Goal: Check status: Check status

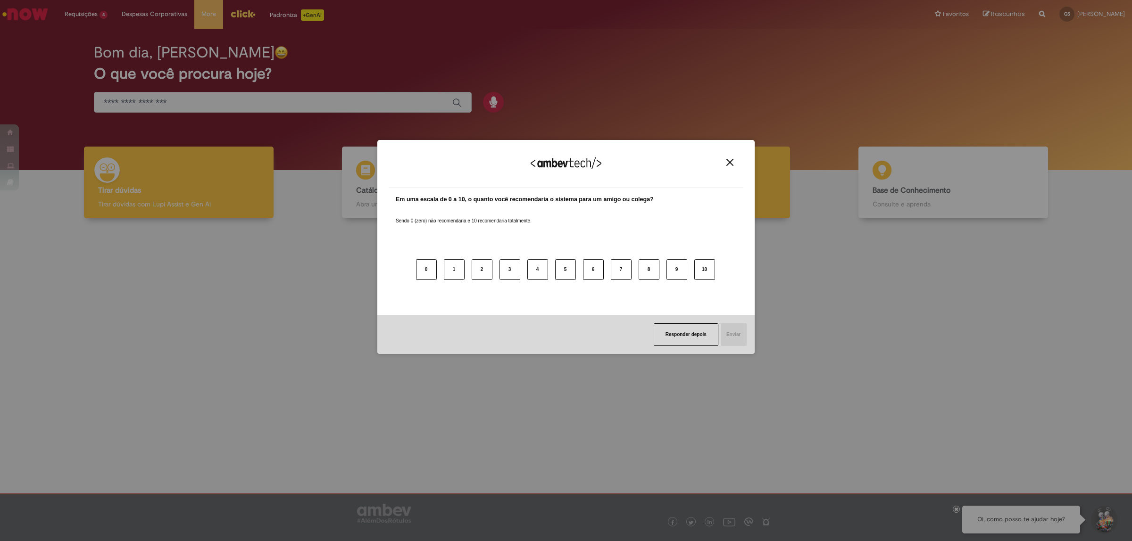
click at [730, 159] on img "Close" at bounding box center [729, 162] width 7 height 7
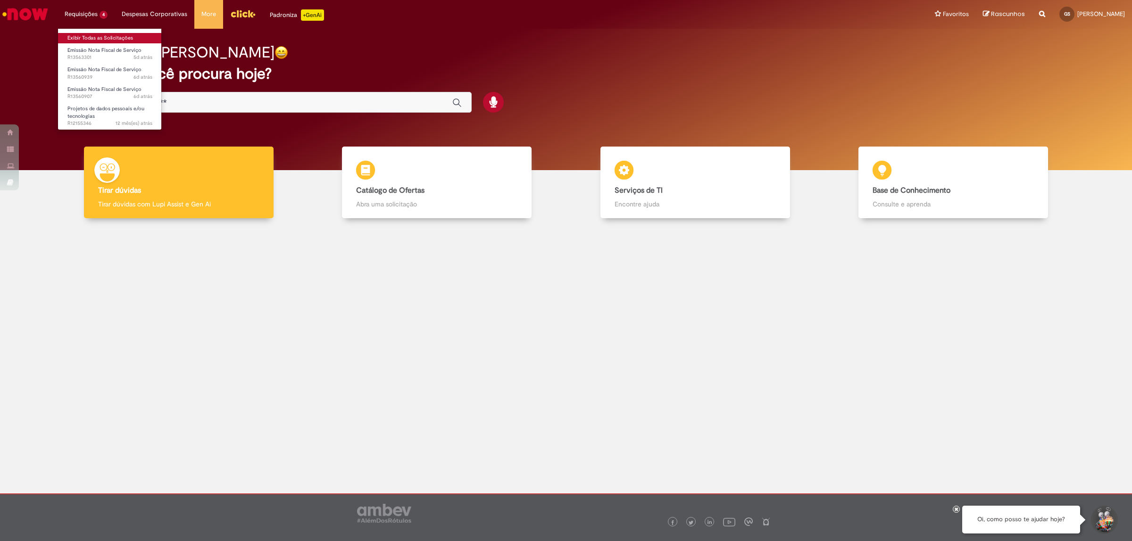
click at [92, 35] on link "Exibir Todas as Solicitações" at bounding box center [110, 38] width 104 height 10
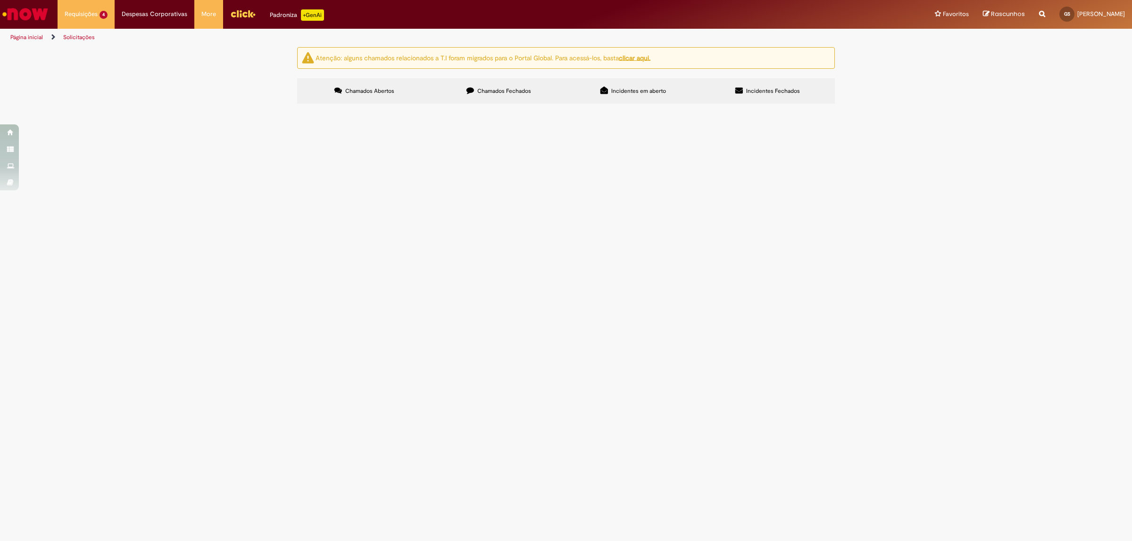
click at [0, 0] on span "[Demais Sellers] Intermediação nas transações com meio de pagamento realizadas …" at bounding box center [0, 0] width 0 height 0
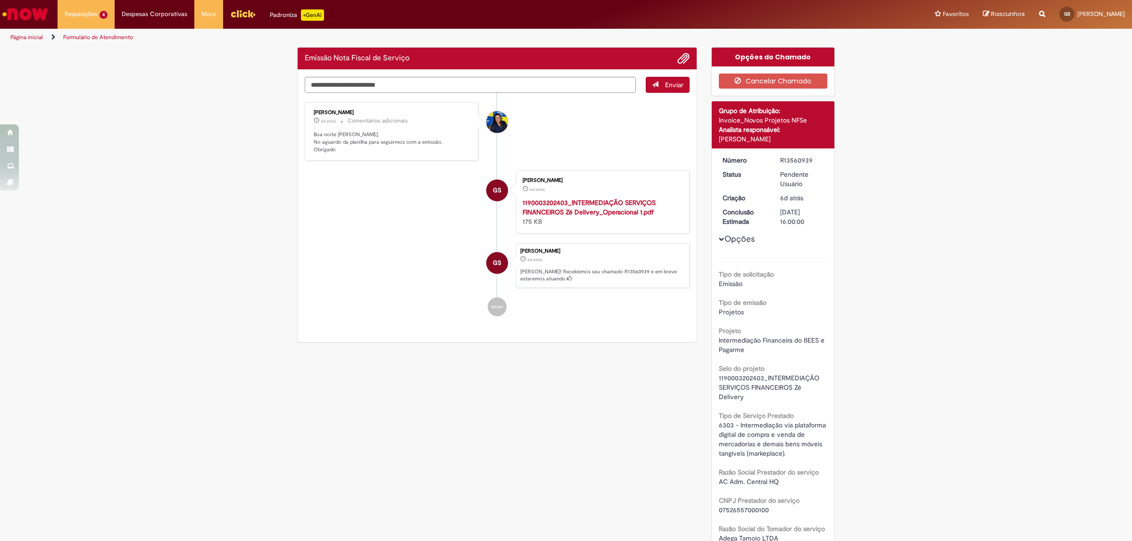
click at [378, 216] on li "GS [PERSON_NAME] 6d atrás 6 dias atrás 1190003202403_INTERMEDIAÇÃO SERVIÇOS FIN…" at bounding box center [497, 201] width 385 height 63
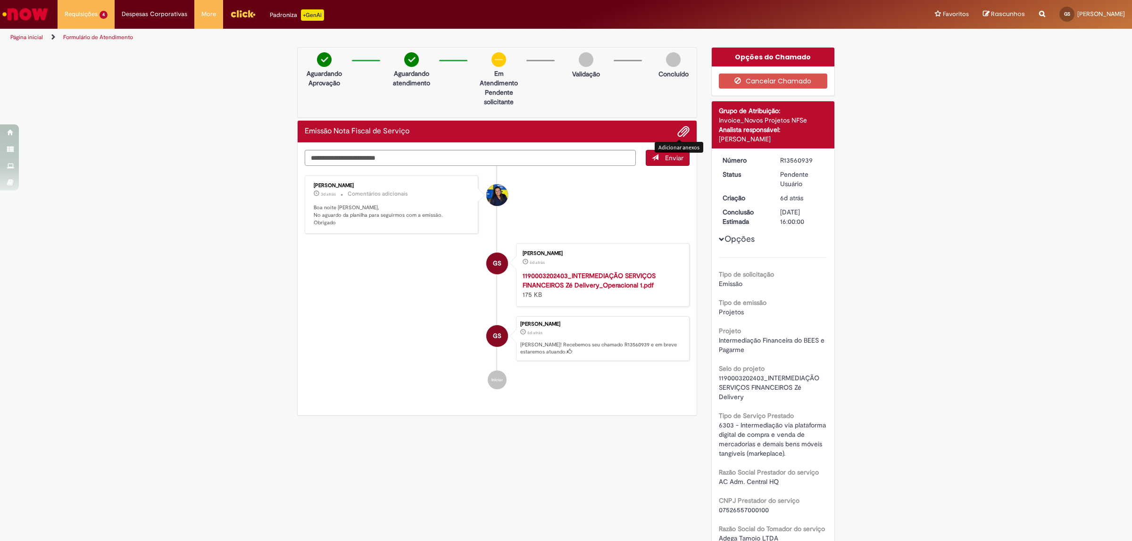
click at [678, 129] on span "Adicionar anexos" at bounding box center [683, 131] width 11 height 11
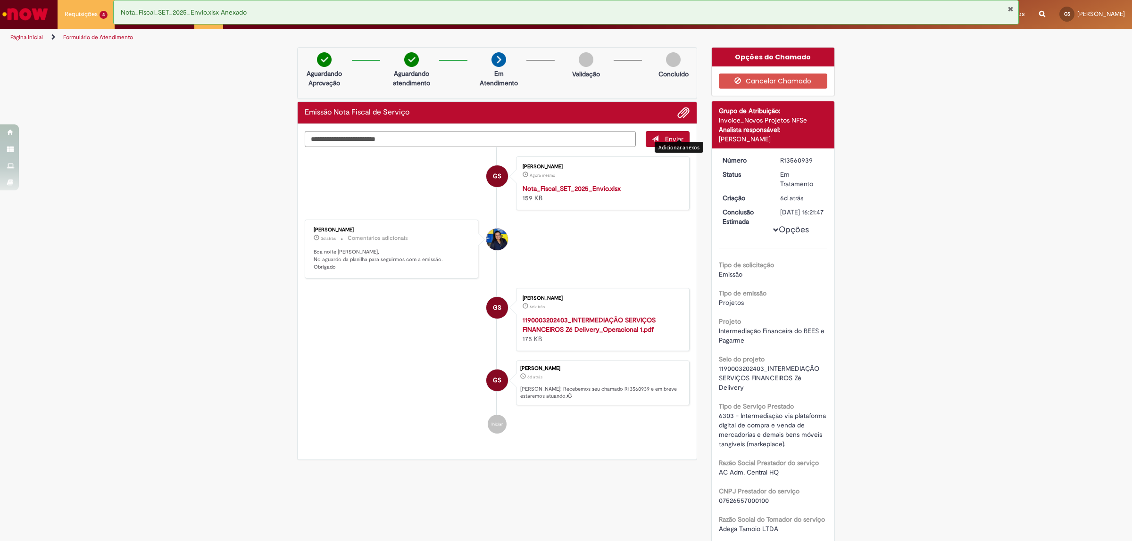
click at [940, 198] on div "Verificar Código de Barras Aguardando Aprovação Aguardando atendimento Em Atend…" at bounding box center [566, 527] width 1132 height 961
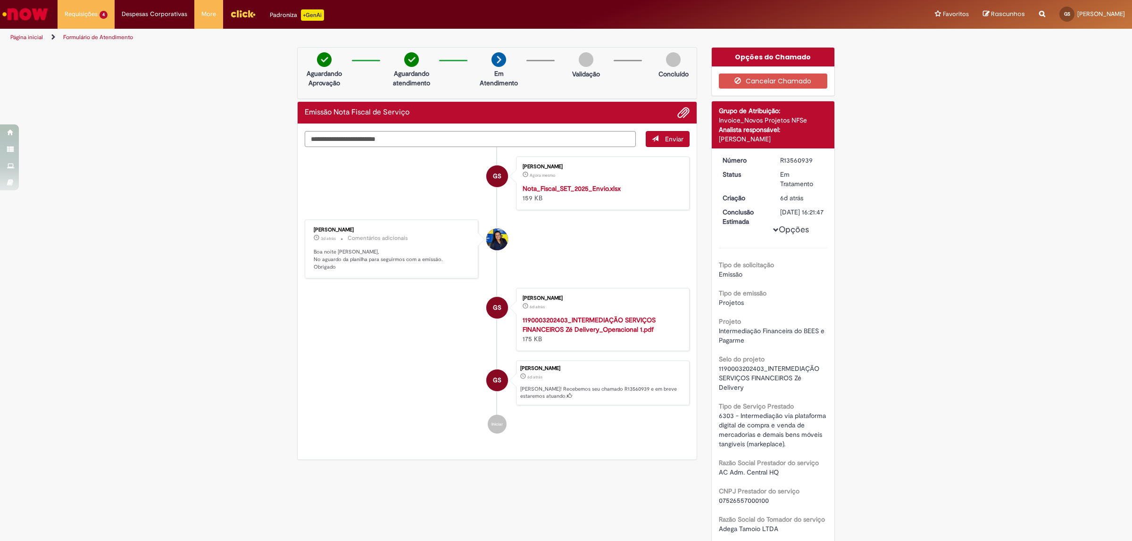
click at [228, 196] on div "Verificar Código de Barras Aguardando Aprovação Aguardando atendimento Em Atend…" at bounding box center [566, 527] width 1132 height 961
click at [85, 36] on link "Exibir Todas as Solicitações" at bounding box center [110, 38] width 104 height 10
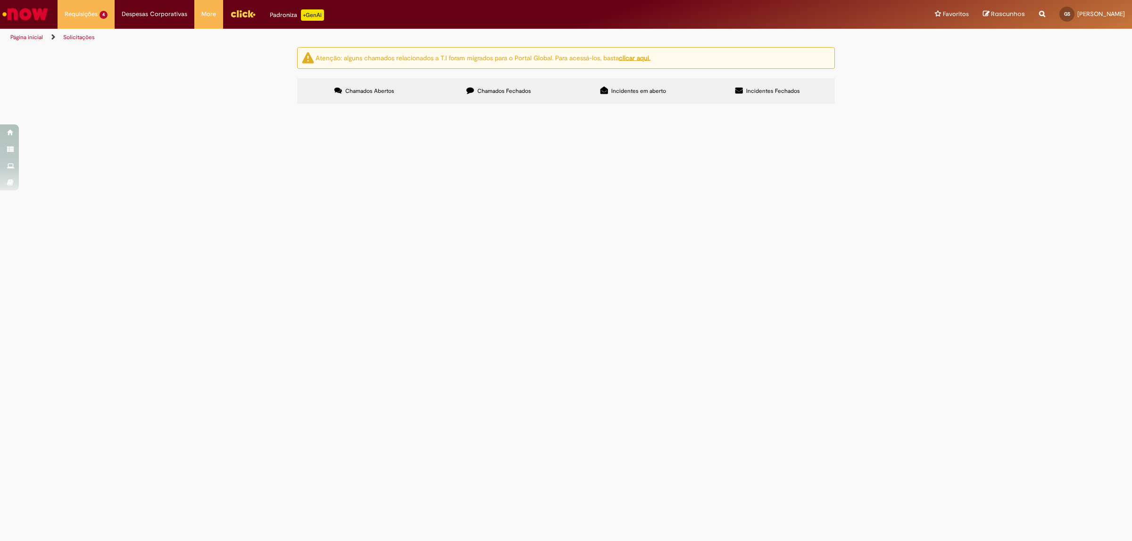
drag, startPoint x: 434, startPoint y: 204, endPoint x: 298, endPoint y: 232, distance: 138.2
click at [292, 106] on div "Atenção: alguns chamados relacionados a T.I foram migrados para o Portal Global…" at bounding box center [566, 76] width 552 height 59
click at [0, 0] on span "[DARKS] Intermediação nas transações com meio de pagamento realizadas na Plataf…" at bounding box center [0, 0] width 0 height 0
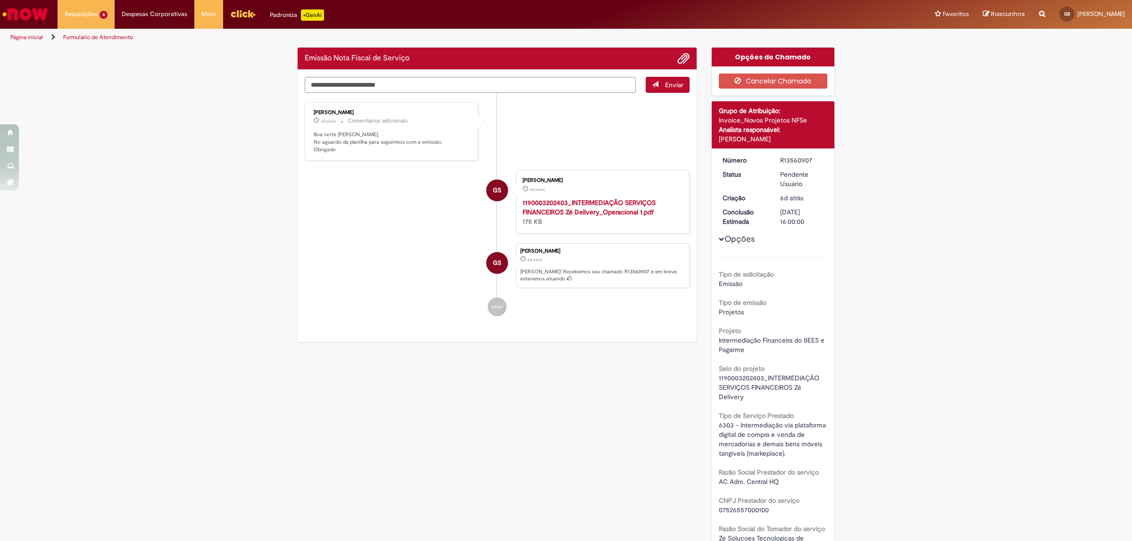
click at [619, 202] on strong "1190003202403_INTERMEDIAÇÃO SERVIÇOS FINANCEIROS Zé Delivery_Operacional 1.pdf" at bounding box center [588, 207] width 133 height 18
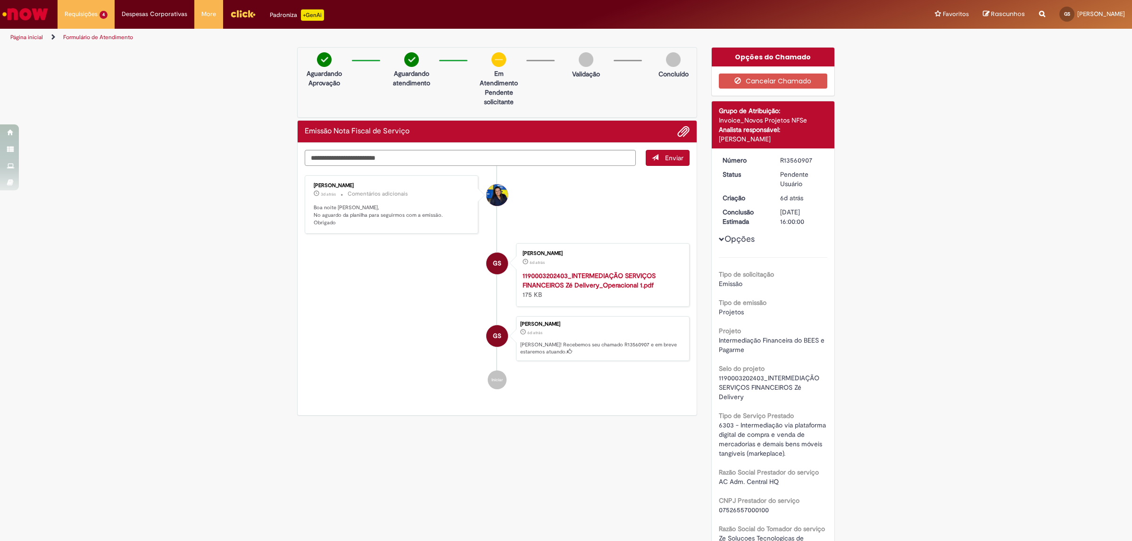
click at [857, 270] on div "Verificar Código de Barras Aguardando Aprovação Aguardando atendimento Em Atend…" at bounding box center [566, 537] width 1132 height 980
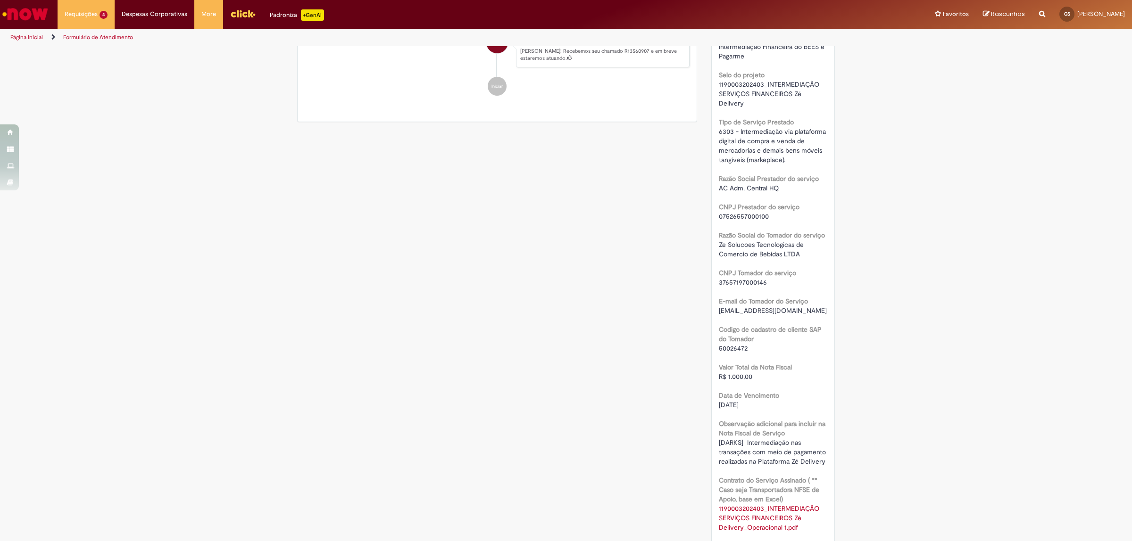
scroll to position [295, 0]
drag, startPoint x: 801, startPoint y: 255, endPoint x: 711, endPoint y: 244, distance: 90.2
click at [711, 246] on div "Número R13560907 Status Pendente Usuário Criação 6d atrás 6 dias atrás Conclusã…" at bounding box center [772, 251] width 123 height 795
copy span "Ze Solucoes Tecnologicas de Comercio de Bebidas LTDA"
click at [983, 248] on div "Verificar Código de Barras Aguardando Aprovação Aguardando atendimento Em Atend…" at bounding box center [566, 242] width 1132 height 980
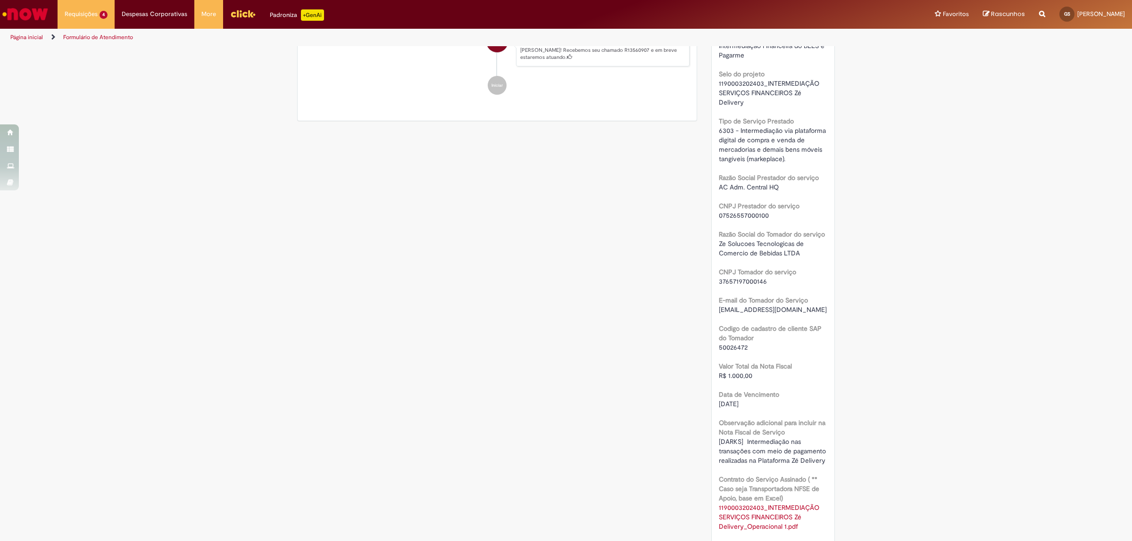
click at [901, 312] on div "Verificar Código de Barras Aguardando Aprovação Aguardando atendimento Em Atend…" at bounding box center [566, 242] width 1132 height 980
drag, startPoint x: 797, startPoint y: 255, endPoint x: 714, endPoint y: 246, distance: 83.5
click at [719, 246] on div "Ze Solucoes Tecnologicas de Comercio de Bebidas LTDA" at bounding box center [773, 248] width 109 height 19
copy span "Ze Solucoes Tecnologicas de Comercio de Bebidas LTDA"
click at [901, 312] on div "Verificar Código de Barras Aguardando Aprovação Aguardando atendimento Em Atend…" at bounding box center [566, 242] width 1132 height 980
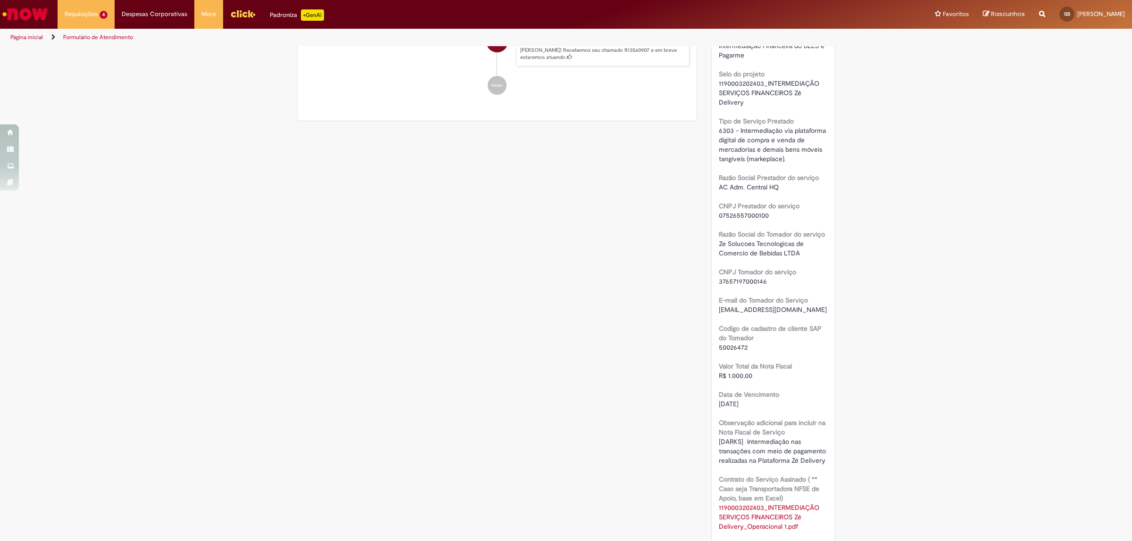
drag, startPoint x: 812, startPoint y: 307, endPoint x: 717, endPoint y: 308, distance: 94.8
click at [711, 309] on div "Número R13560907 Status Pendente Usuário Criação 6d atrás 6 dias atrás Conclusã…" at bounding box center [772, 251] width 123 height 795
copy span "[EMAIL_ADDRESS][DOMAIN_NAME]"
click at [849, 302] on div "Verificar Código de Barras Aguardando Aprovação Aguardando atendimento Em Atend…" at bounding box center [566, 242] width 1132 height 980
drag, startPoint x: 813, startPoint y: 313, endPoint x: 711, endPoint y: 307, distance: 102.9
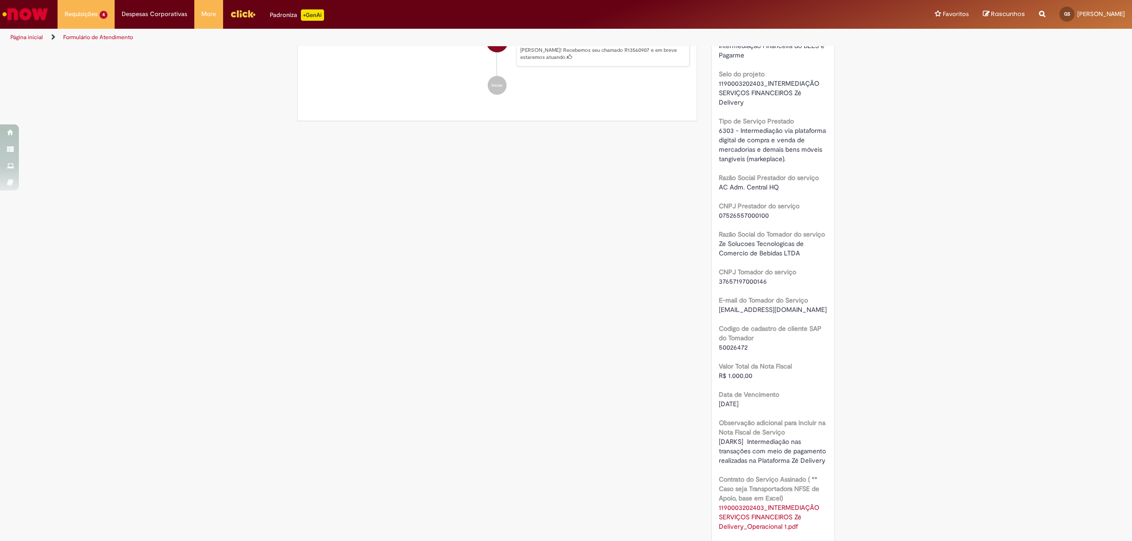
click at [711, 308] on div "Número R13560907 Status Pendente Usuário Criação 6d atrás 6 dias atrás Conclusã…" at bounding box center [772, 251] width 123 height 795
copy span "[EMAIL_ADDRESS][DOMAIN_NAME]"
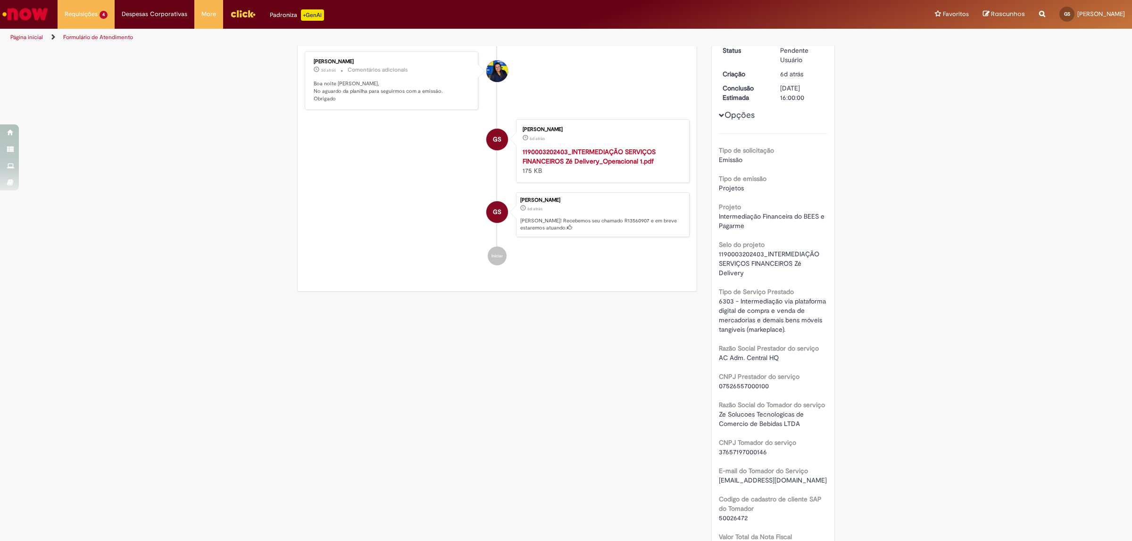
scroll to position [0, 0]
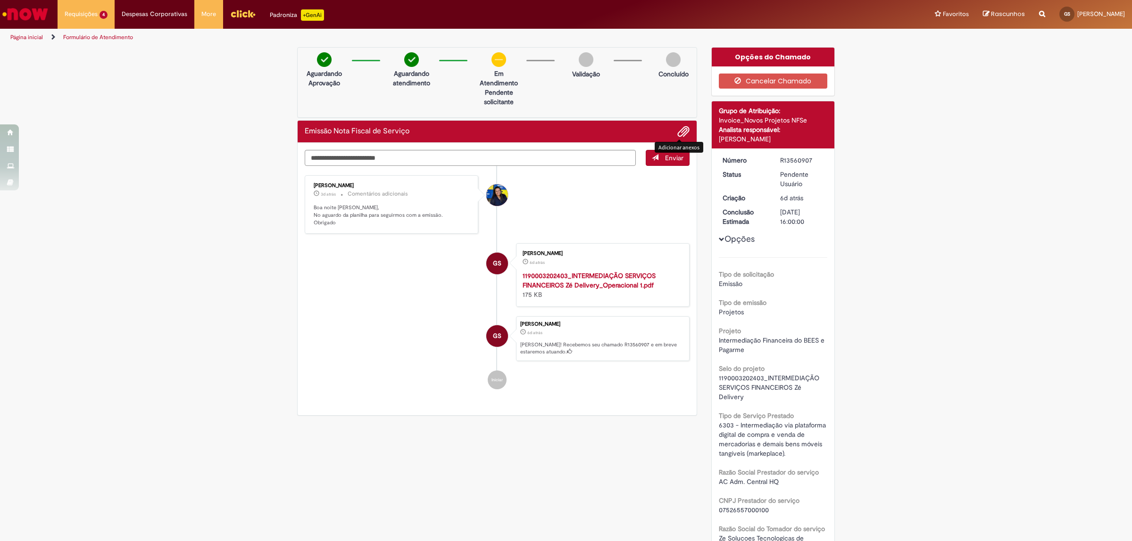
click at [678, 133] on span "Adicionar anexos" at bounding box center [683, 131] width 11 height 11
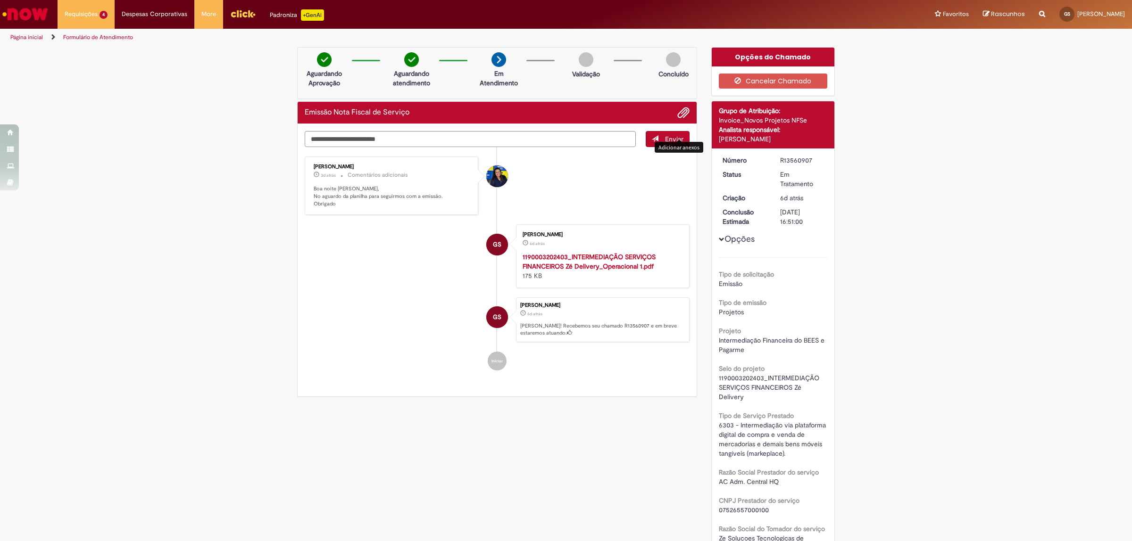
click at [904, 182] on div "Verificar Código de Barras Aguardando Aprovação Aguardando atendimento Em Atend…" at bounding box center [566, 537] width 1132 height 980
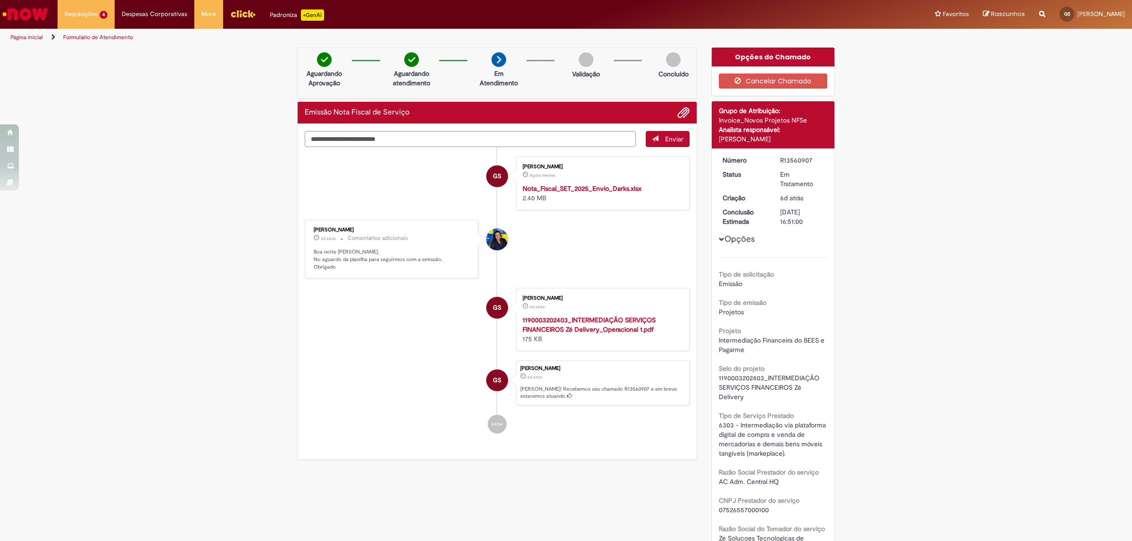
click at [993, 282] on div "Verificar Código de Barras Aguardando Aprovação Aguardando atendimento Em Atend…" at bounding box center [566, 544] width 1132 height 995
click at [897, 157] on div "Verificar Código de Barras Aguardando Aprovação Aguardando atendimento Em Atend…" at bounding box center [566, 544] width 1132 height 995
click at [93, 36] on link "Exibir Todas as Solicitações" at bounding box center [110, 38] width 104 height 10
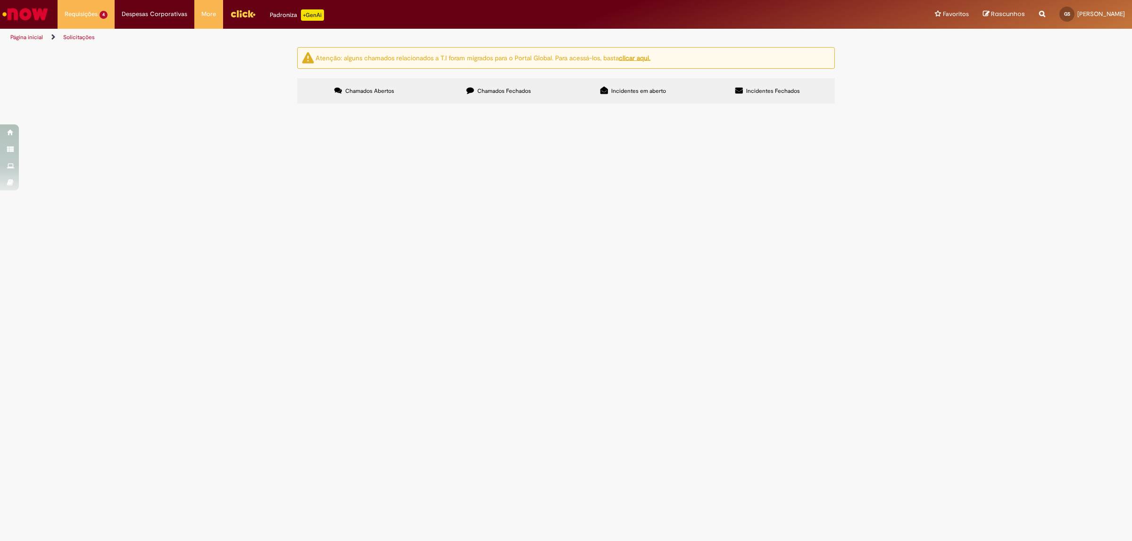
drag, startPoint x: 957, startPoint y: 206, endPoint x: 471, endPoint y: 221, distance: 486.8
click at [956, 107] on div "Atenção: alguns chamados relacionados a T.I foram migrados para o Portal Global…" at bounding box center [566, 76] width 1132 height 59
click at [0, 0] on span "[Demais Sellers] Intermediação nas transações com meio de pagamento realizadas …" at bounding box center [0, 0] width 0 height 0
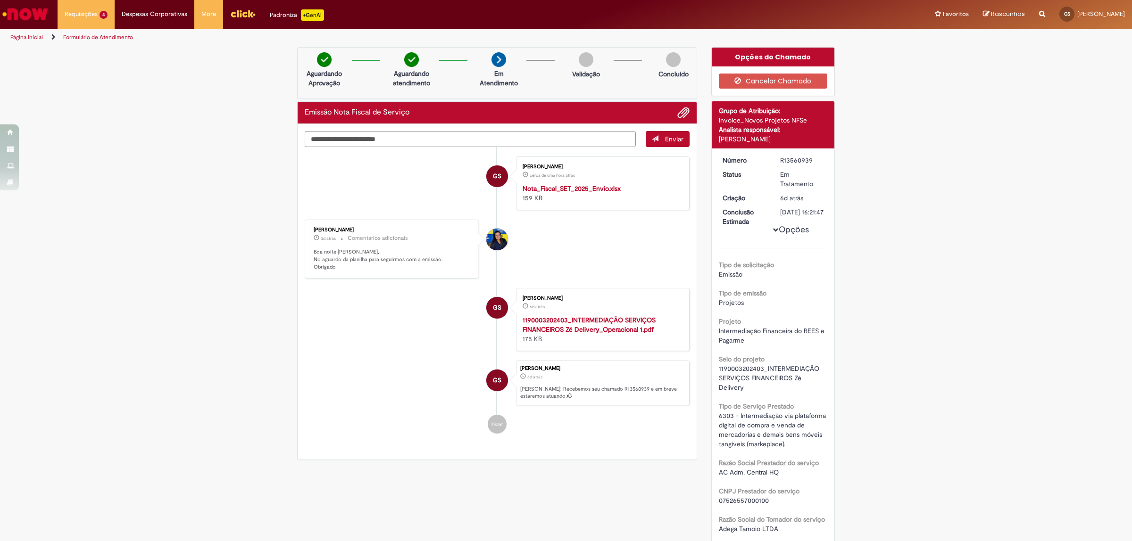
click at [962, 168] on div "Verificar Código de Barras Aguardando Aprovação Aguardando atendimento Em Atend…" at bounding box center [566, 535] width 1132 height 976
